Goal: Information Seeking & Learning: Compare options

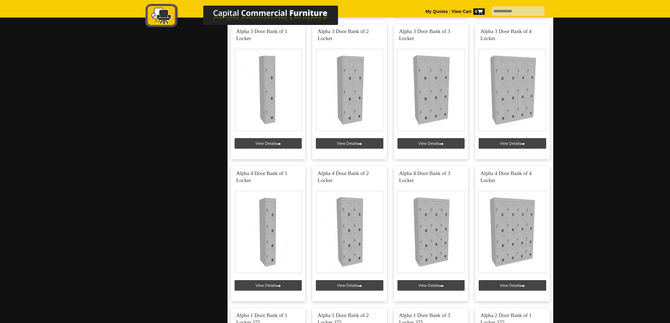
scroll to position [457, 0]
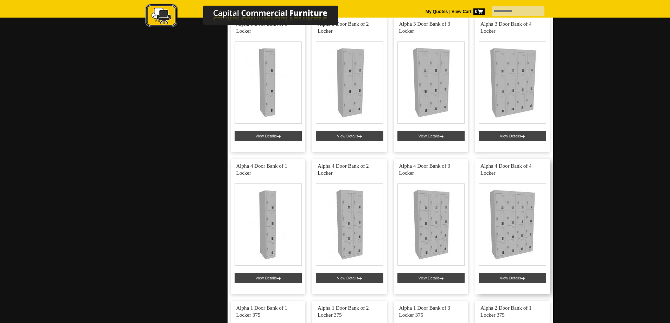
click at [503, 233] on link at bounding box center [512, 226] width 75 height 135
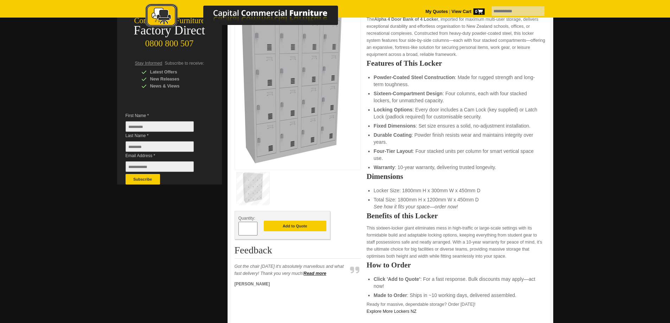
scroll to position [141, 0]
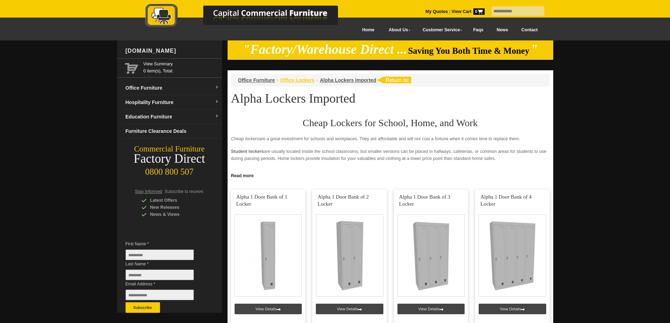
click at [309, 82] on span "Office Lockers" at bounding box center [297, 80] width 34 height 6
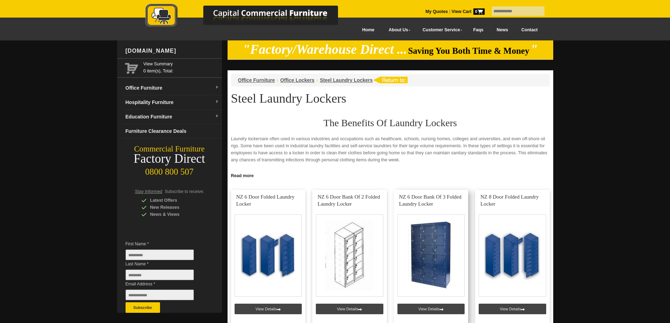
click at [439, 253] on link at bounding box center [431, 257] width 75 height 135
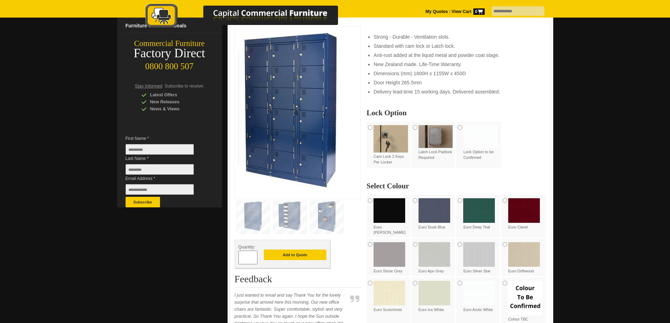
scroll to position [141, 0]
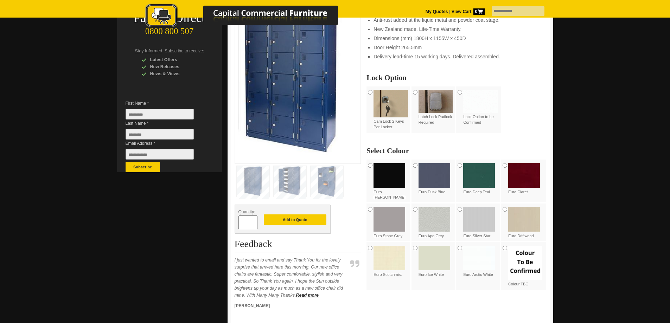
click at [285, 182] on img at bounding box center [289, 181] width 33 height 31
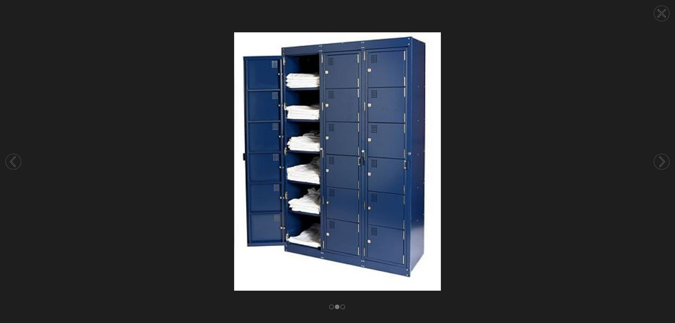
click at [666, 163] on circle at bounding box center [661, 161] width 15 height 15
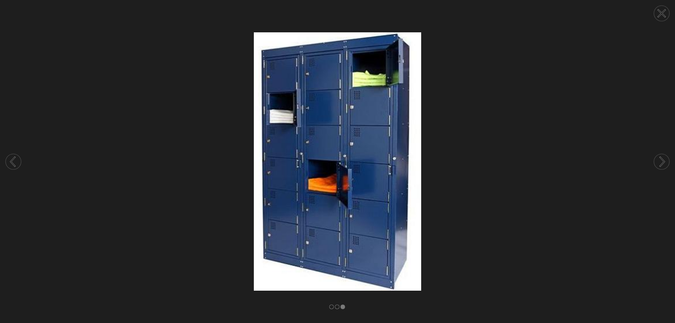
click at [666, 164] on circle at bounding box center [661, 161] width 15 height 15
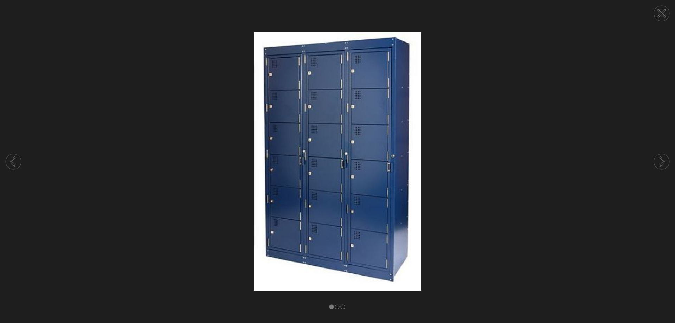
click at [12, 160] on icon at bounding box center [13, 161] width 4 height 9
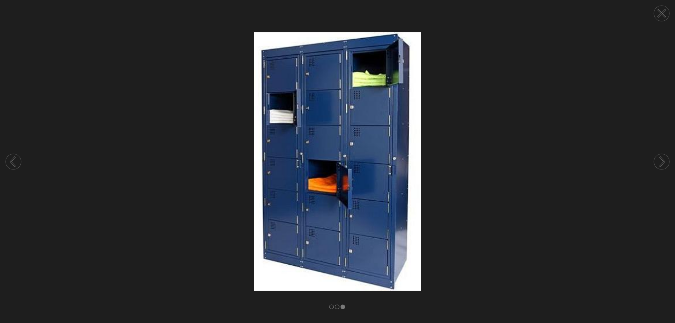
click at [665, 16] on icon at bounding box center [661, 13] width 7 height 7
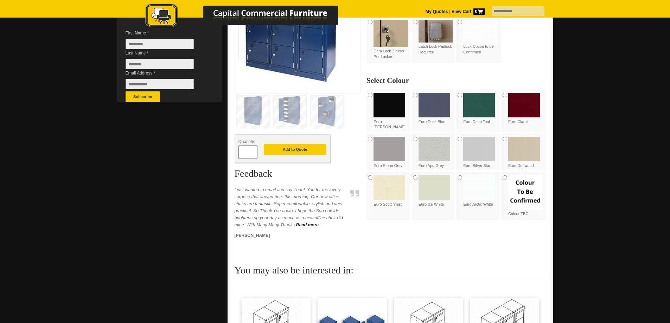
scroll to position [0, 0]
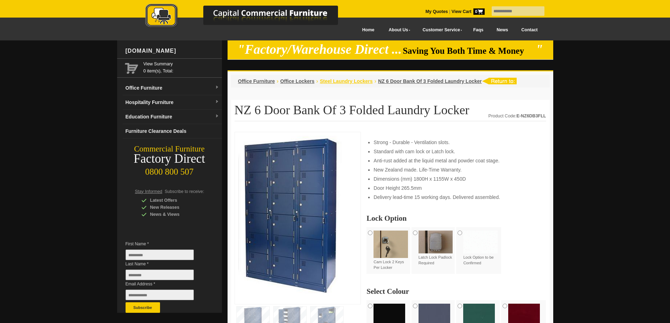
click at [354, 82] on span "Steel Laundry Lockers" at bounding box center [345, 81] width 53 height 6
